Goal: Task Accomplishment & Management: Manage account settings

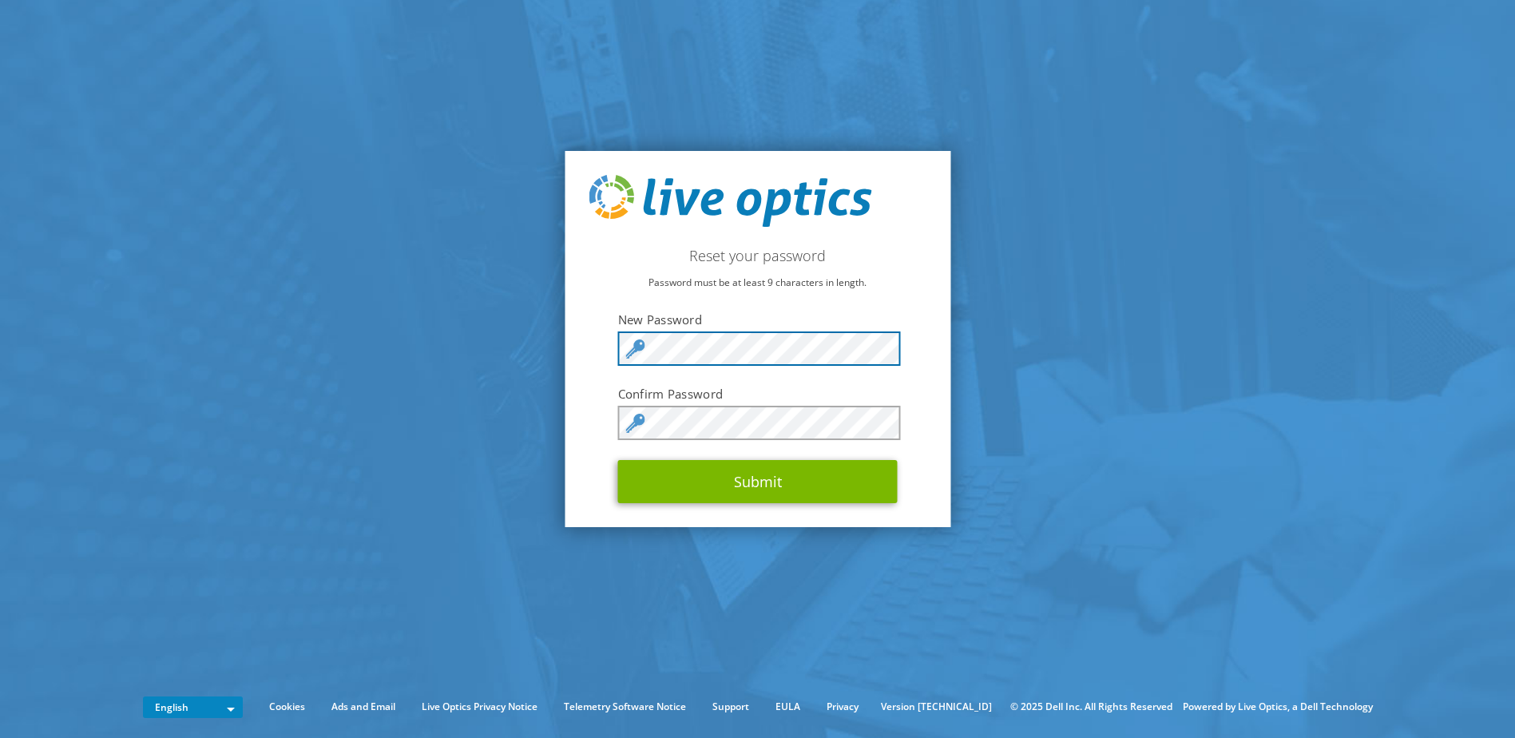
click at [607, 333] on div "Reset your password Password must be at least 9 characters in length. New Passw…" at bounding box center [758, 339] width 386 height 377
click at [640, 430] on icon at bounding box center [635, 423] width 19 height 19
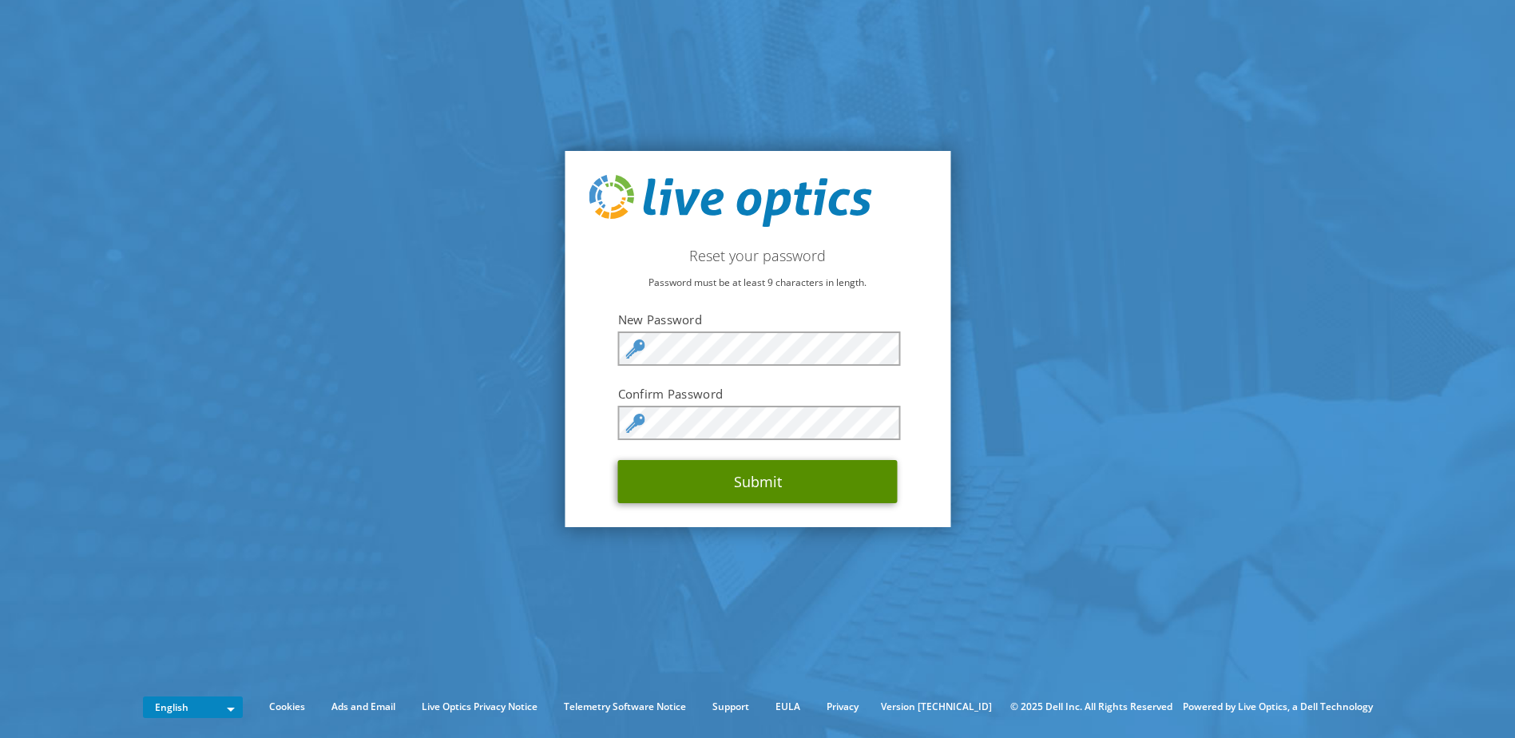
click at [764, 473] on button "Submit" at bounding box center [757, 481] width 279 height 43
